Goal: Complete application form: Complete application form

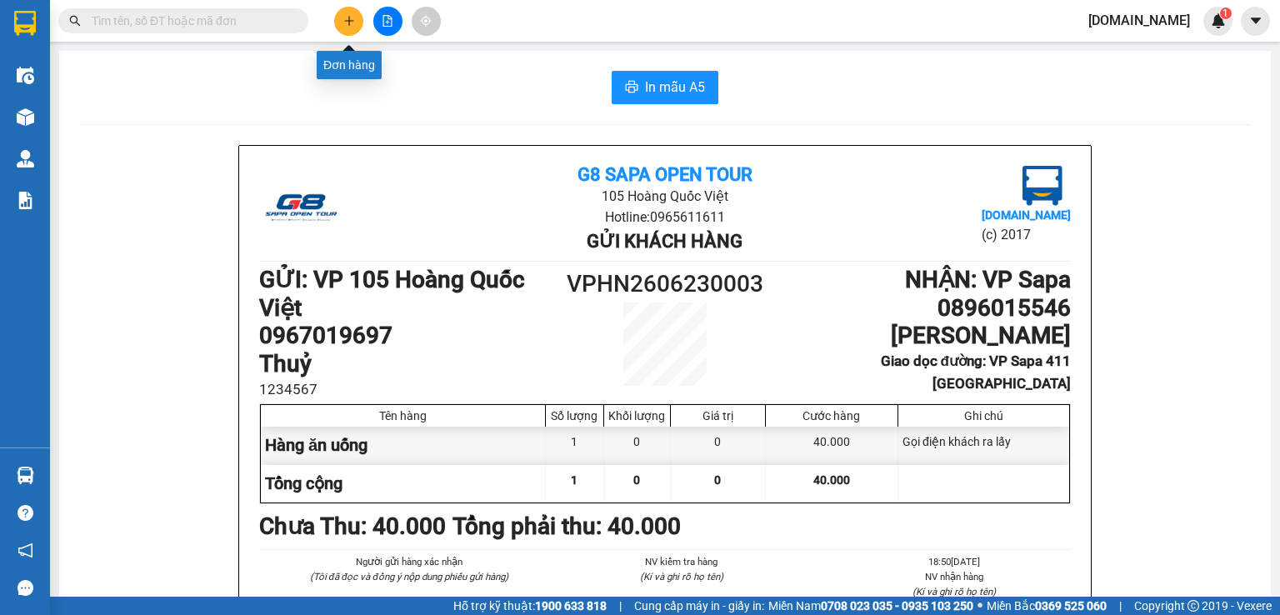
click at [359, 18] on button at bounding box center [348, 21] width 29 height 29
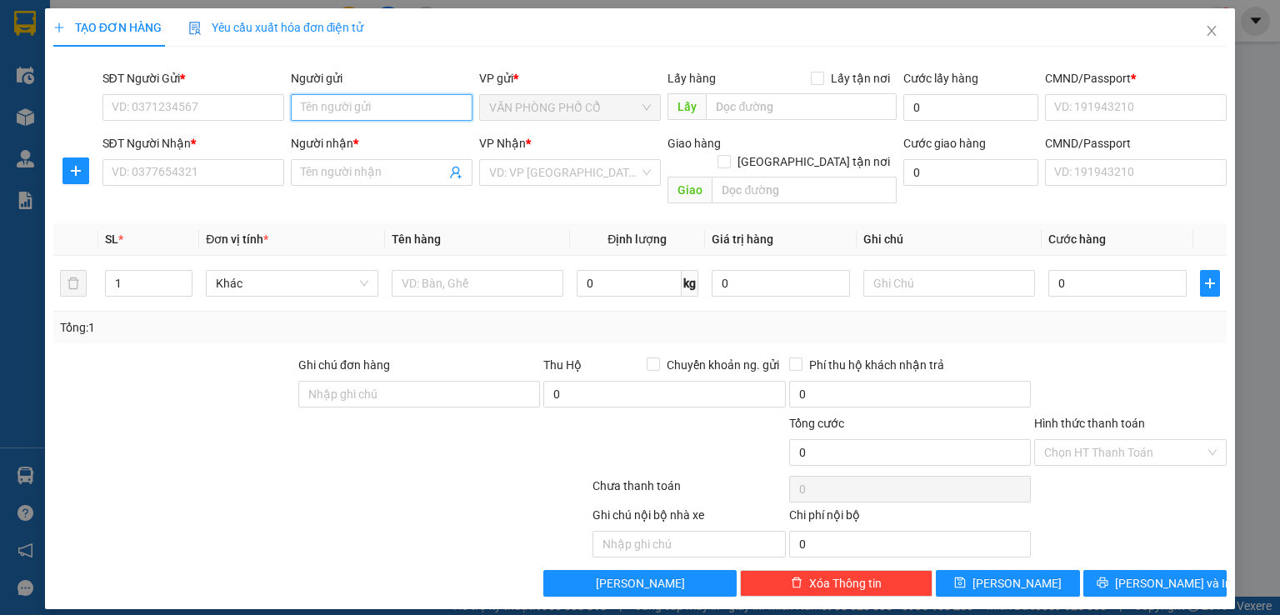
click at [410, 105] on input "Người gửi" at bounding box center [382, 107] width 182 height 27
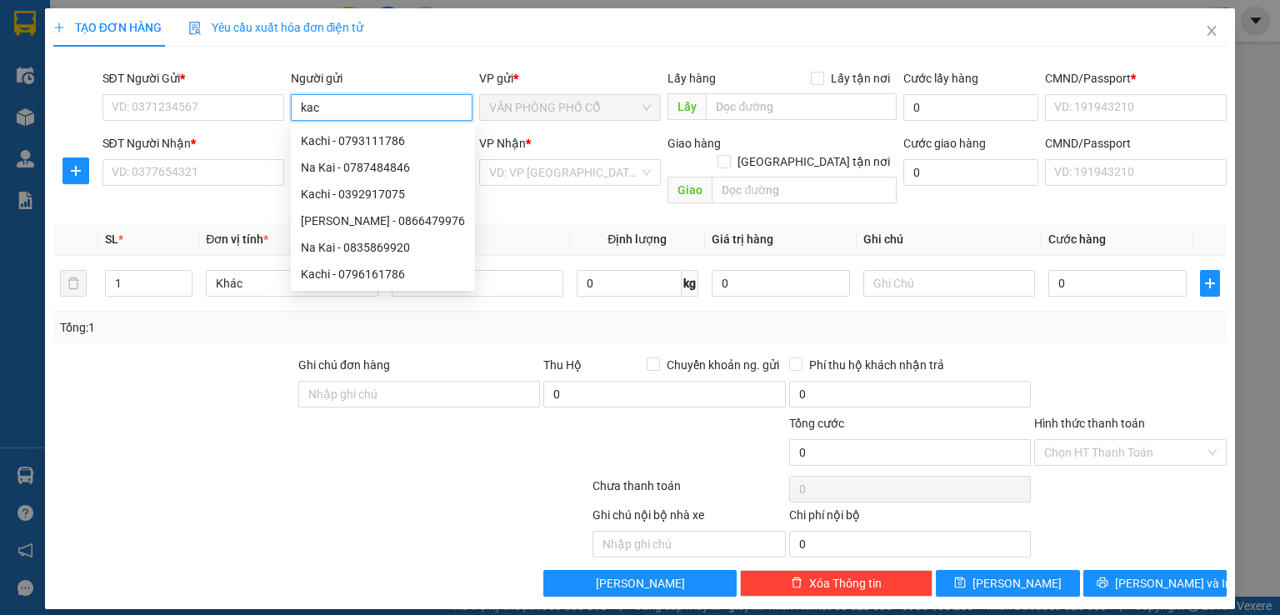
type input "kach"
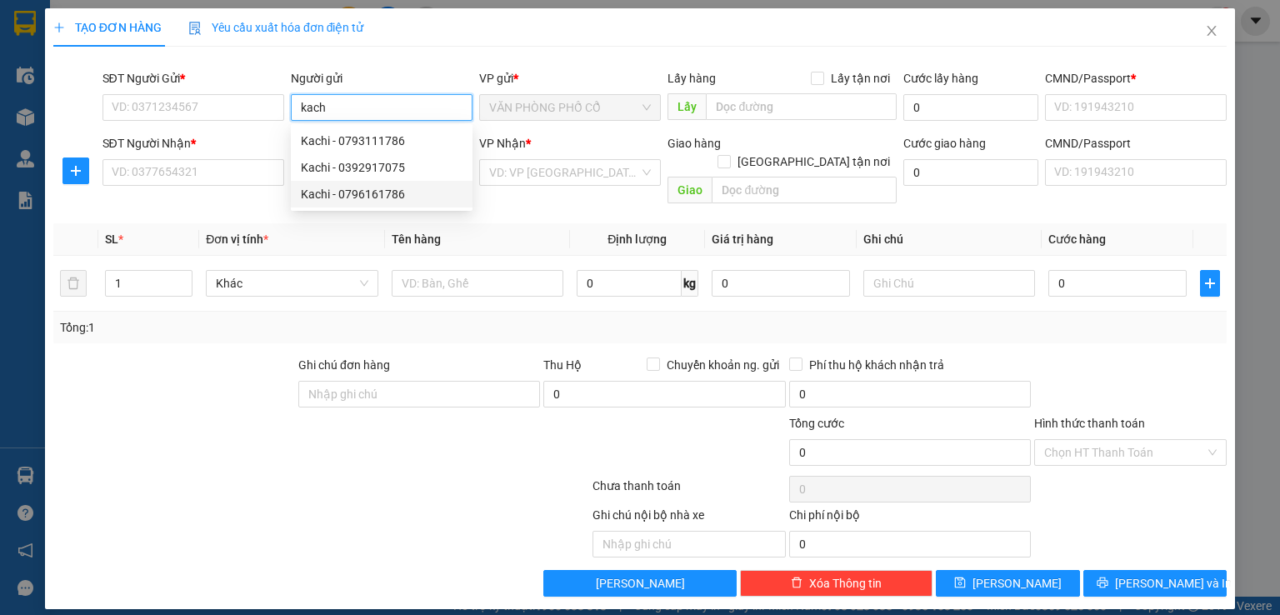
click at [387, 196] on div "Kachi - 0796161786" at bounding box center [382, 194] width 162 height 18
type input "0796161786"
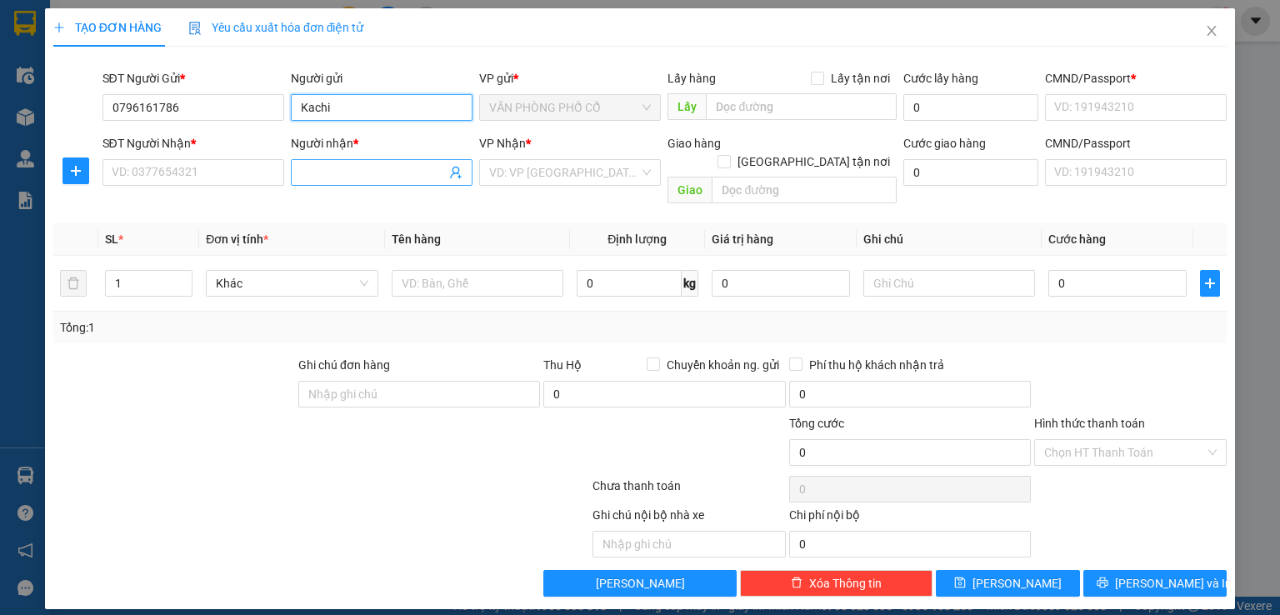
type input "Kachi"
click at [333, 161] on span at bounding box center [382, 172] width 182 height 27
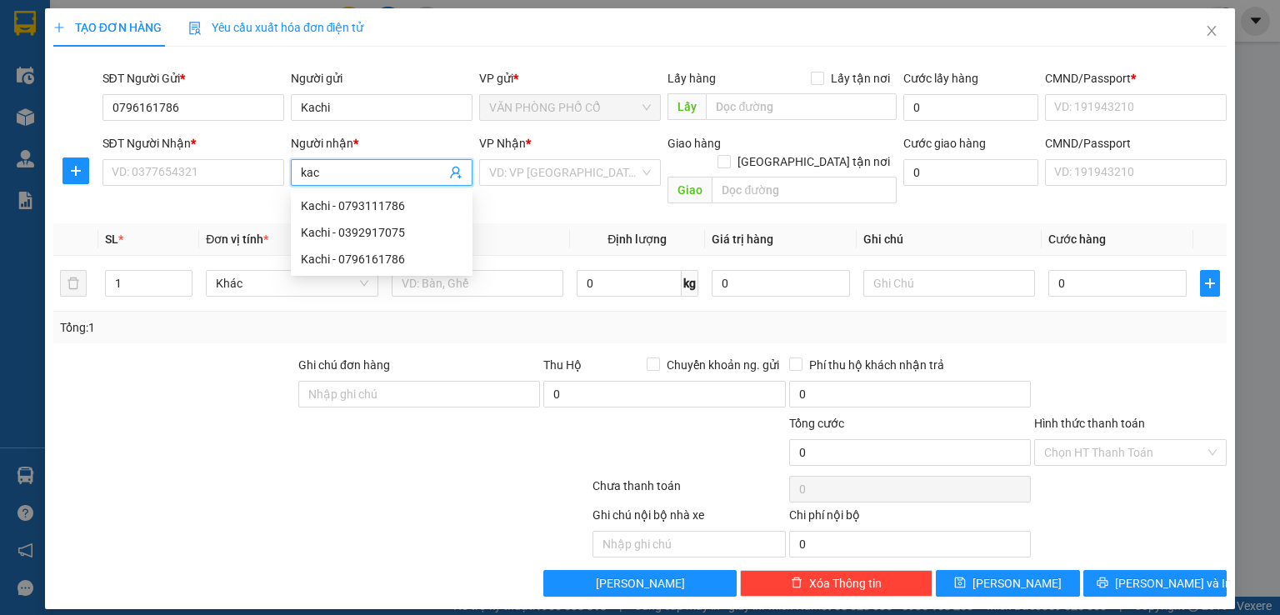
type input "kach"
click at [368, 258] on div "Kachi - 0796161786" at bounding box center [382, 259] width 162 height 18
type input "0796161786"
type input "Kachi"
type input "01 [PERSON_NAME]"
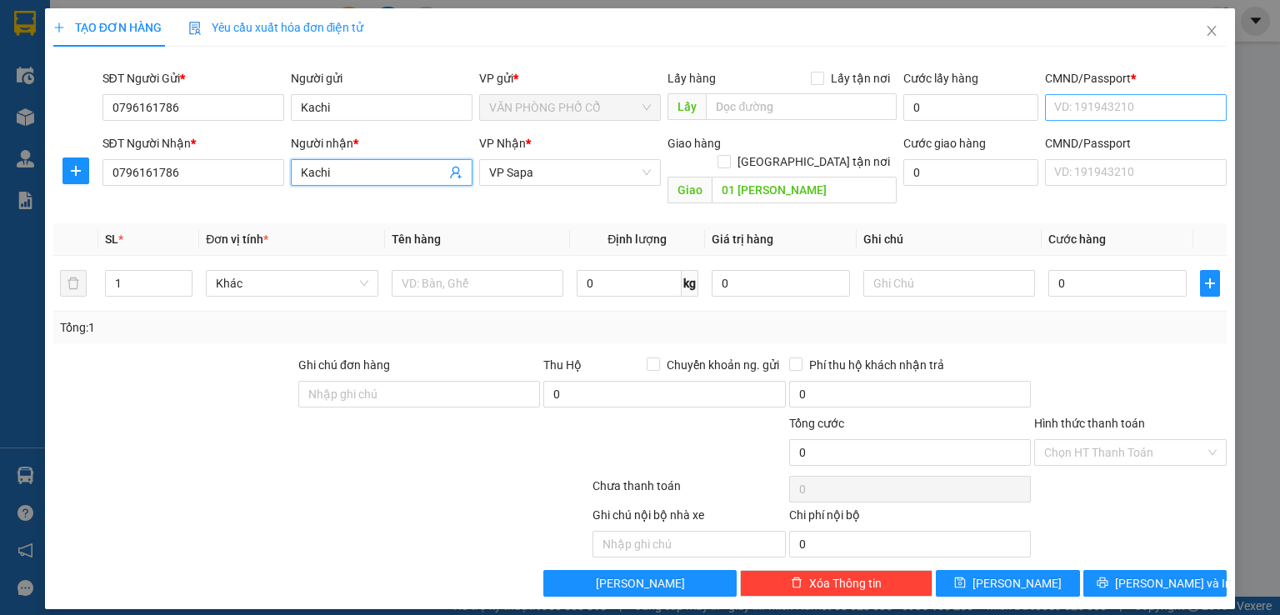
type input "Kachi"
click at [1091, 116] on input "CMND/Passport *" at bounding box center [1136, 107] width 182 height 27
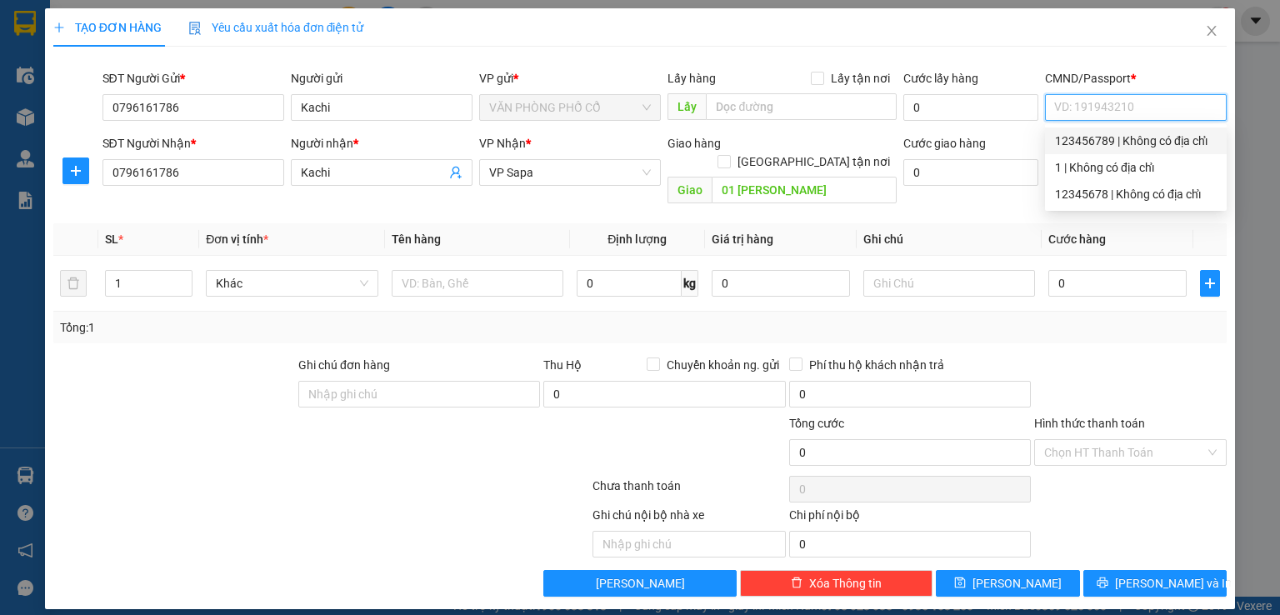
click at [1106, 144] on div "123456789 | Không có địa chỉ" at bounding box center [1136, 141] width 162 height 18
type input "123456789"
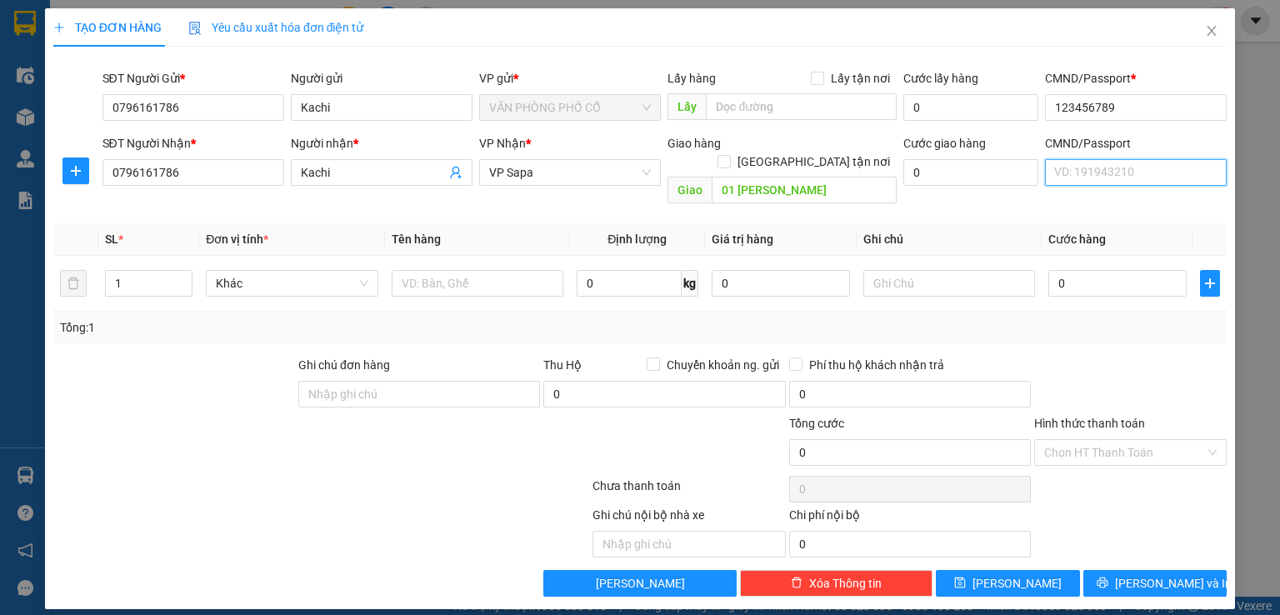
click at [1097, 176] on input "CMND/Passport" at bounding box center [1136, 172] width 182 height 27
click at [1102, 205] on div "123456789 | Không có địa chỉ" at bounding box center [1136, 206] width 162 height 18
type input "123456789"
click at [473, 273] on input "text" at bounding box center [478, 283] width 172 height 27
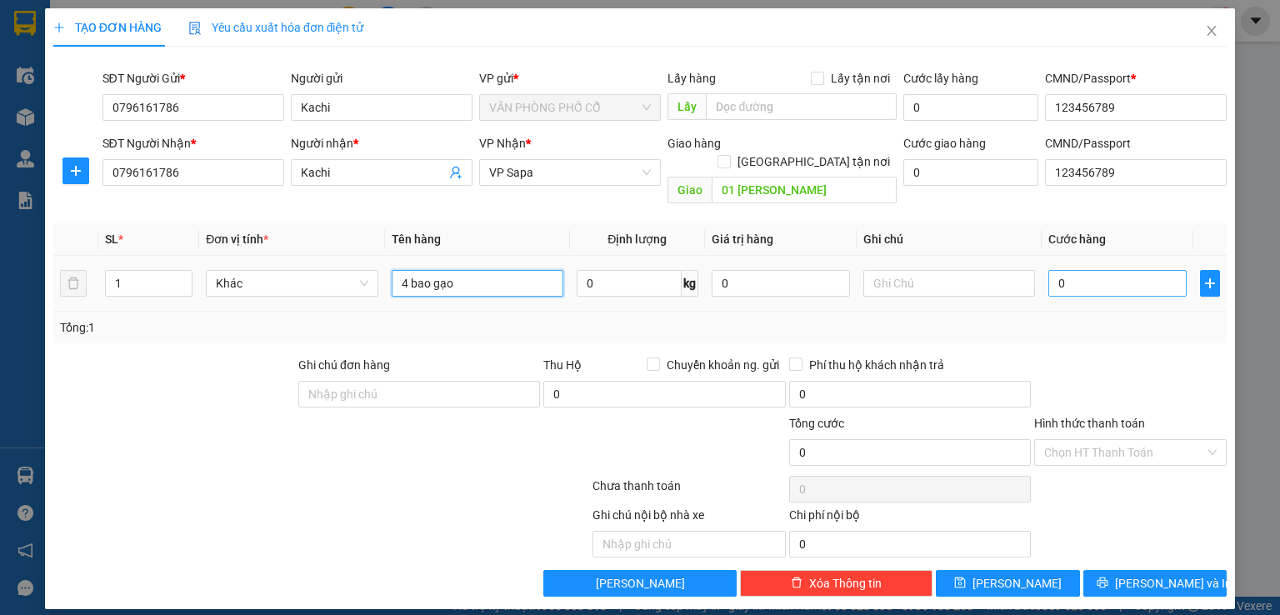
type input "4 bao gạo"
click at [1070, 270] on input "0" at bounding box center [1118, 283] width 138 height 27
type input "2"
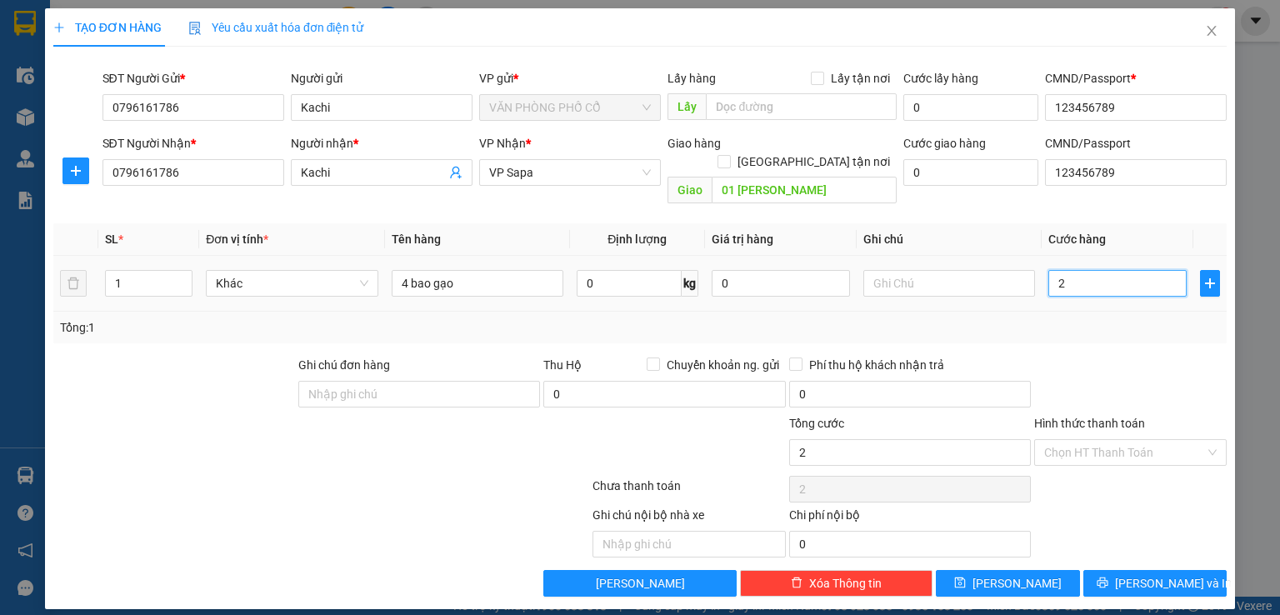
type input "20"
type input "200"
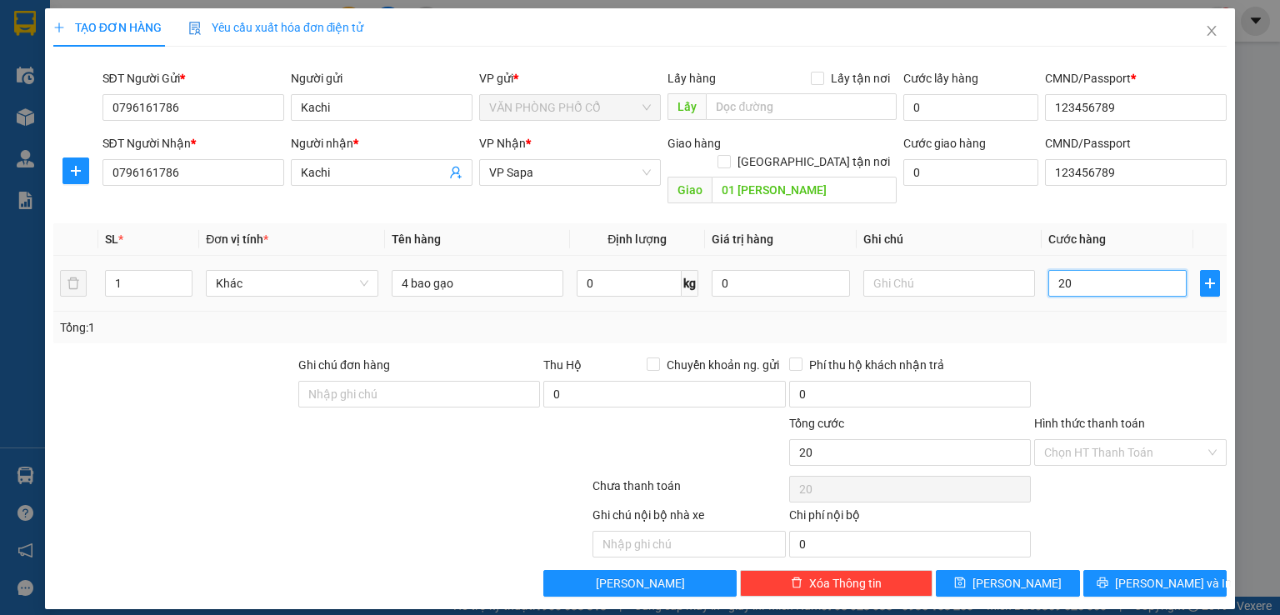
type input "200"
type input "2.000"
type input "20.000"
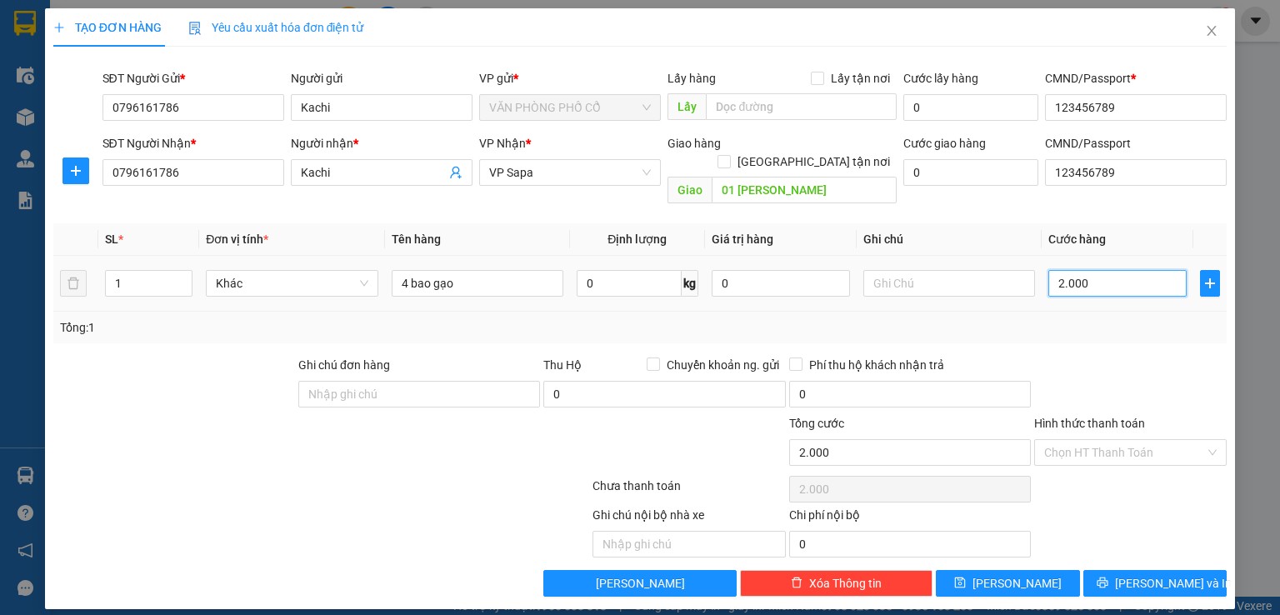
type input "20.000"
type input "200.000"
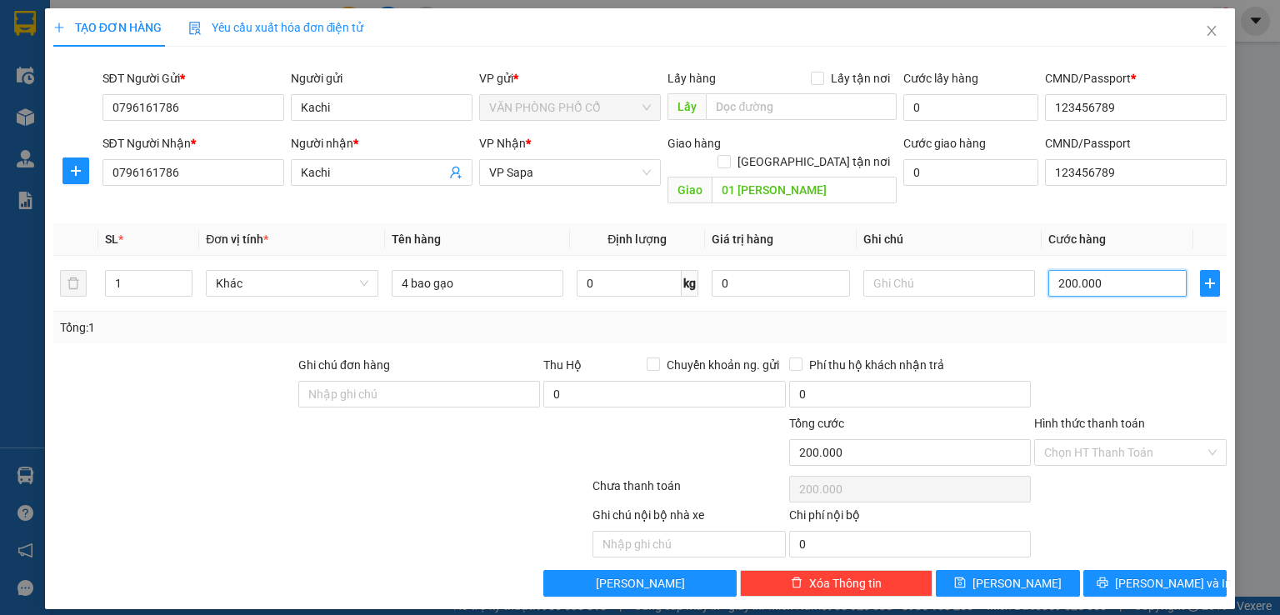
type input "200.000"
click at [1107, 356] on div at bounding box center [1131, 385] width 196 height 58
click at [1149, 574] on span "[PERSON_NAME] và In" at bounding box center [1173, 583] width 117 height 18
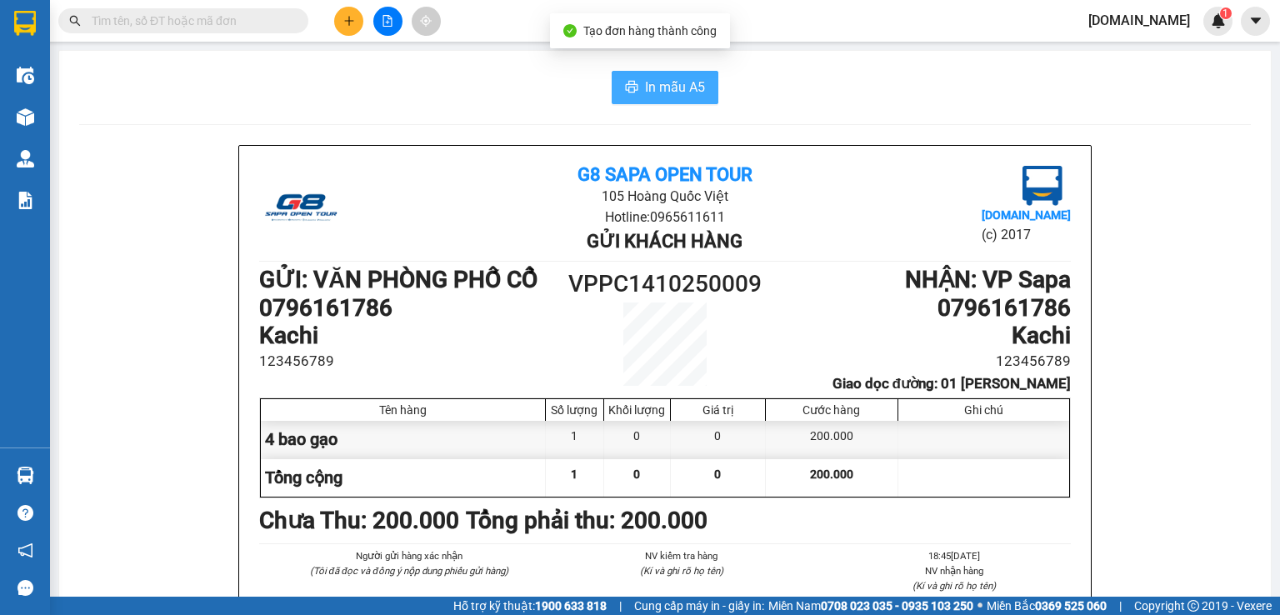
click at [660, 87] on span "In mẫu A5" at bounding box center [675, 87] width 60 height 21
